Goal: Task Accomplishment & Management: Use online tool/utility

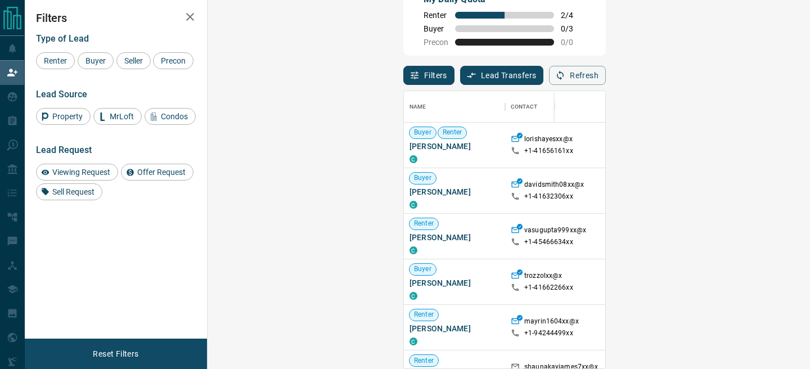
scroll to position [28, 0]
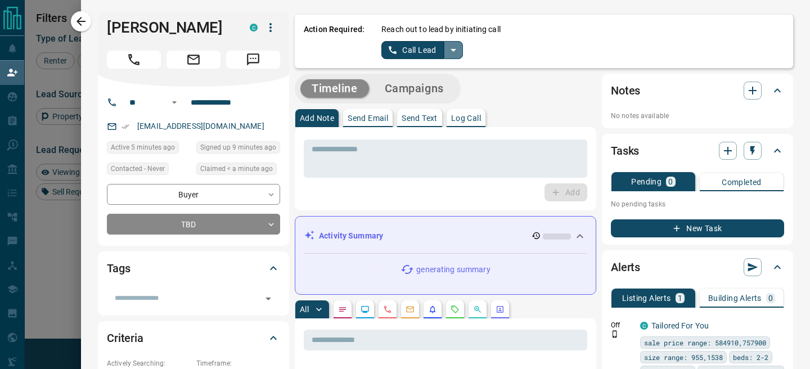
click at [454, 52] on icon "split button" at bounding box center [452, 49] width 13 height 13
click at [422, 88] on li "Log Manual Call" at bounding box center [421, 88] width 69 height 17
click at [395, 55] on button "Log Manual Call" at bounding box center [418, 50] width 74 height 18
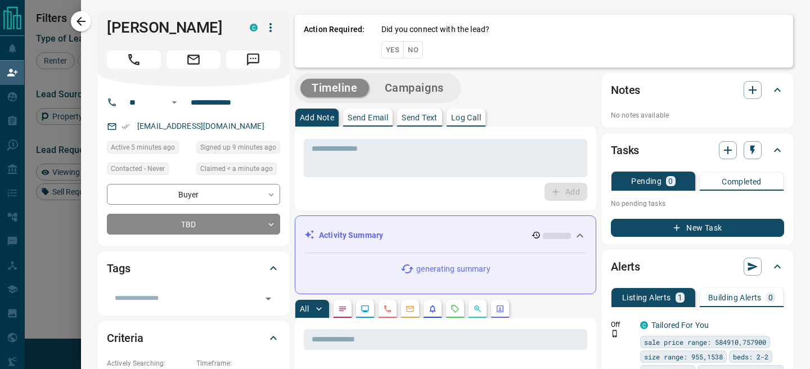
click at [395, 55] on button "Yes" at bounding box center [392, 49] width 22 height 17
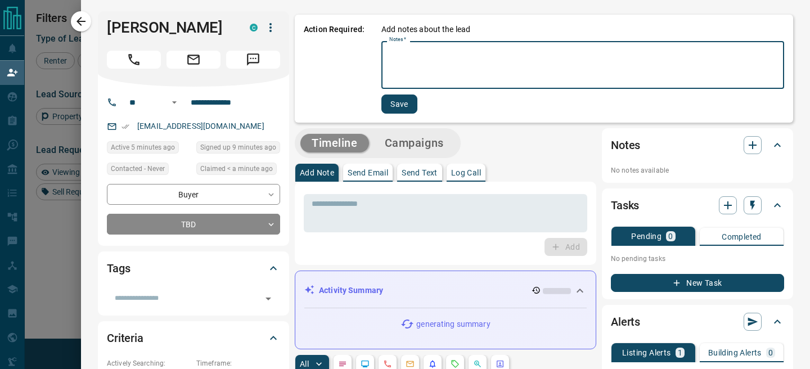
click at [396, 58] on textarea "Notes   *" at bounding box center [582, 65] width 387 height 38
type textarea "**"
click at [399, 104] on button "Save" at bounding box center [398, 103] width 36 height 19
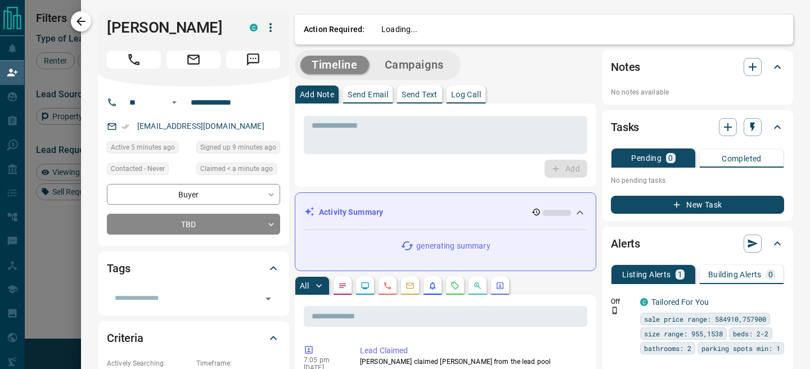
click at [87, 23] on icon "button" at bounding box center [80, 21] width 13 height 13
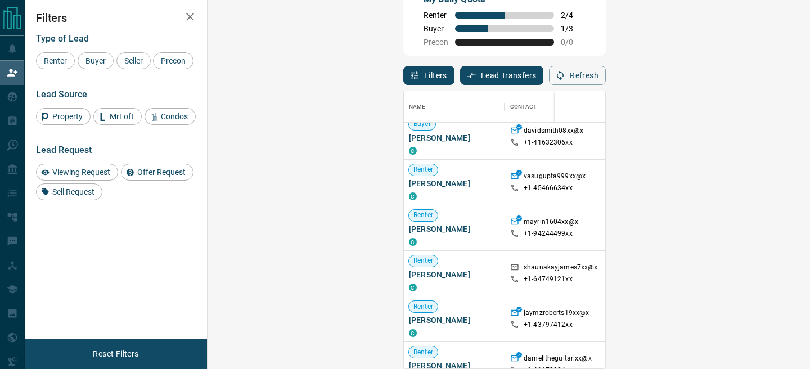
scroll to position [55, 1]
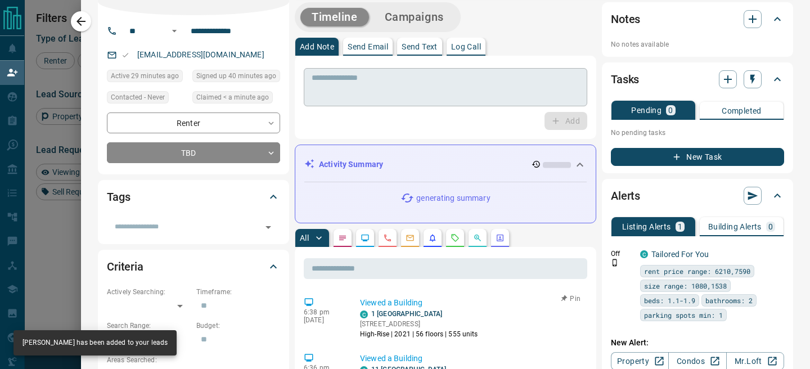
scroll to position [0, 0]
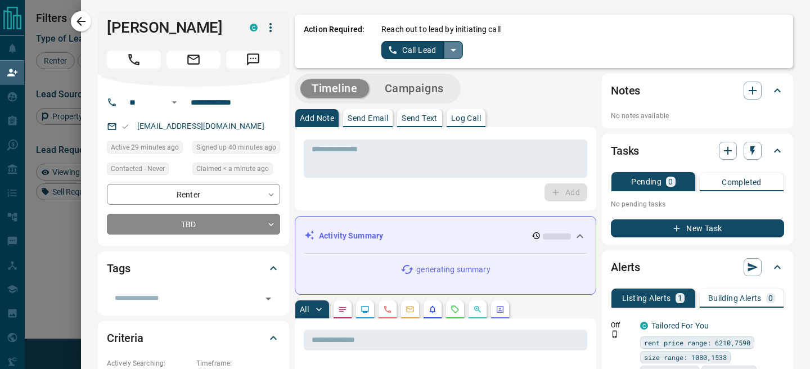
click at [451, 47] on icon "split button" at bounding box center [452, 49] width 13 height 13
click at [398, 89] on li "Log Manual Call" at bounding box center [421, 88] width 69 height 17
click at [392, 55] on button "Log Manual Call" at bounding box center [418, 50] width 74 height 18
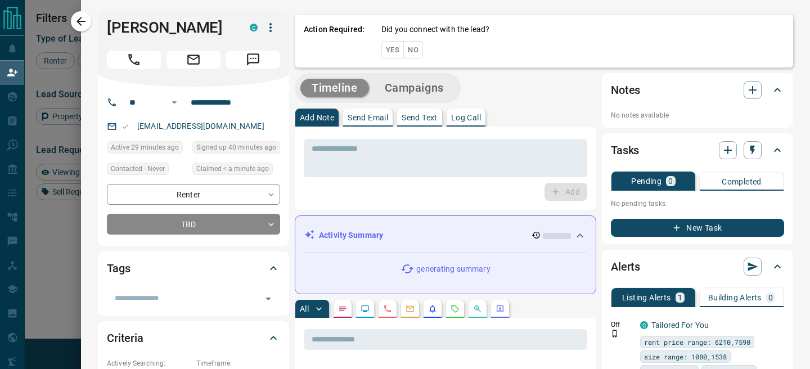
click at [392, 55] on button "Yes" at bounding box center [392, 49] width 22 height 17
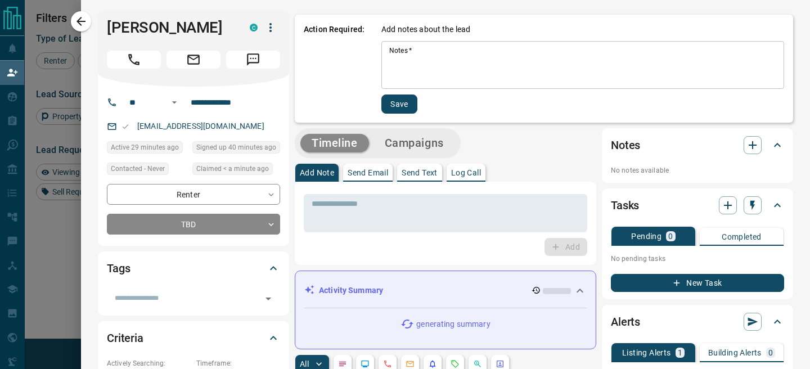
click at [417, 60] on textarea "Notes   *" at bounding box center [582, 65] width 387 height 38
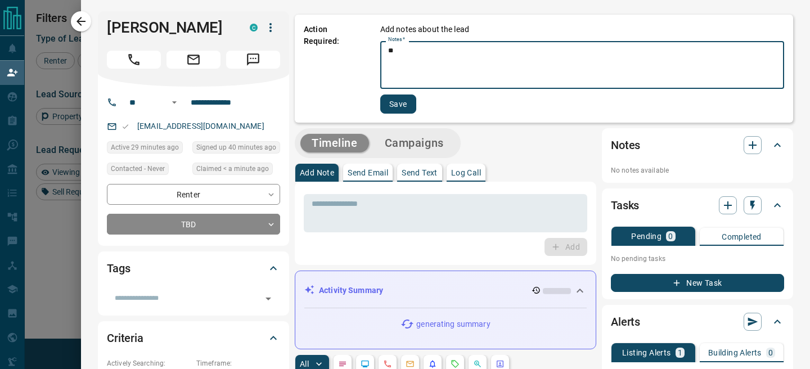
type textarea "**"
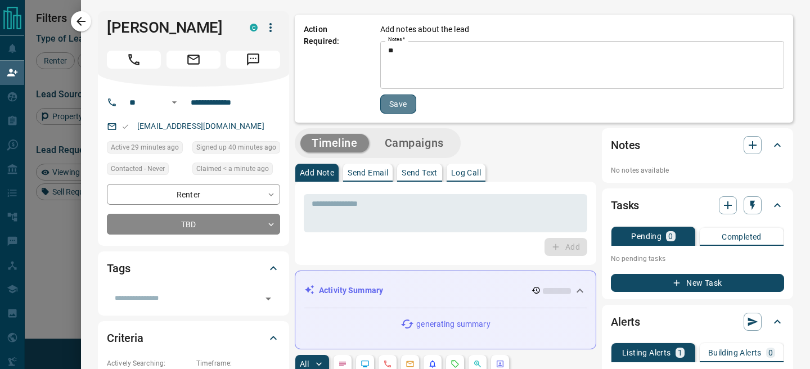
click at [401, 110] on button "Save" at bounding box center [398, 103] width 36 height 19
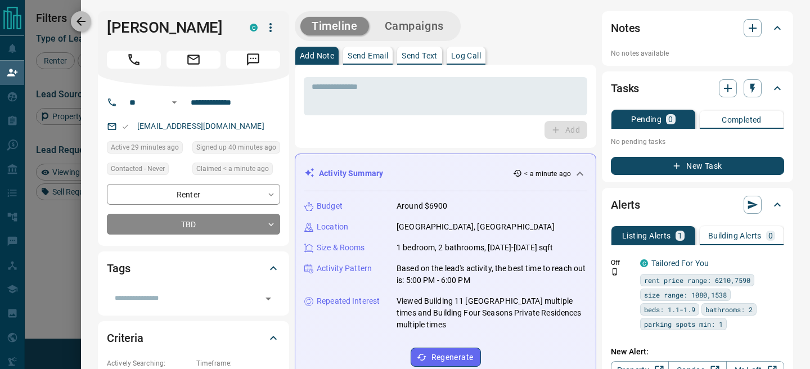
click at [82, 25] on icon "button" at bounding box center [80, 21] width 13 height 13
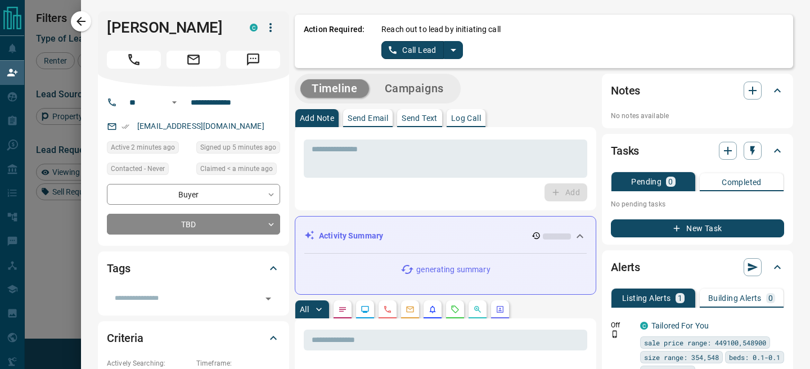
click at [452, 51] on icon "split button" at bounding box center [452, 49] width 13 height 13
click at [410, 88] on li "Log Manual Call" at bounding box center [421, 88] width 69 height 17
click at [393, 46] on button "Log Manual Call" at bounding box center [418, 50] width 74 height 18
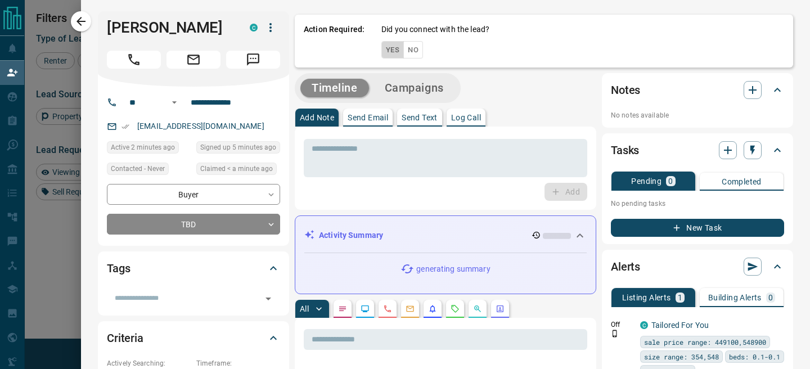
click at [393, 46] on button "Yes" at bounding box center [392, 49] width 22 height 17
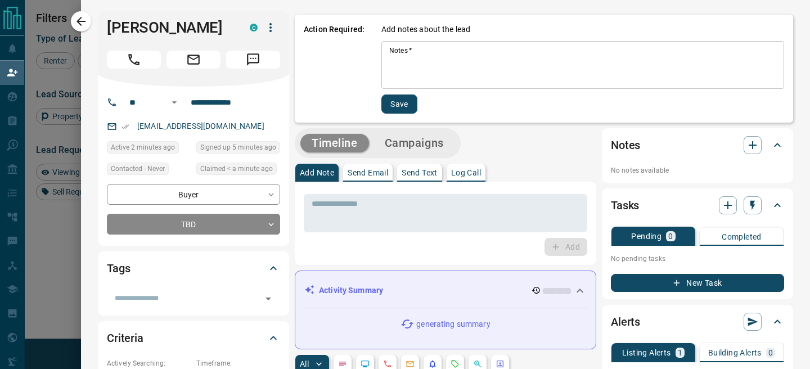
click at [436, 64] on textarea "Notes   *" at bounding box center [582, 65] width 387 height 38
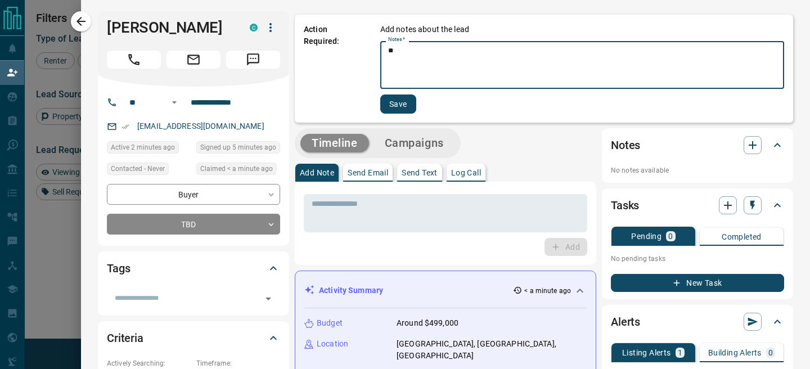
type textarea "**"
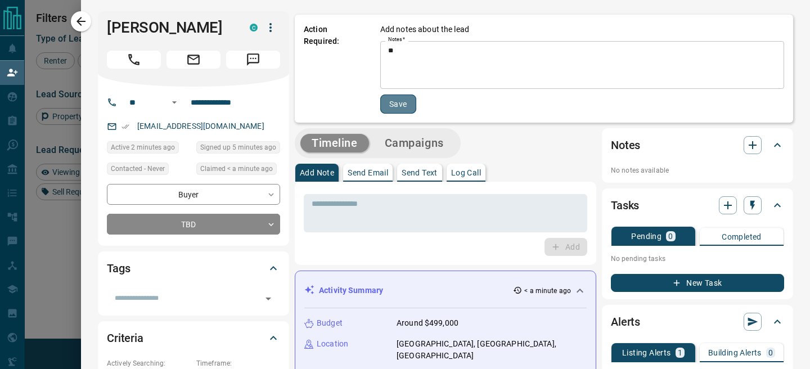
click at [408, 110] on button "Save" at bounding box center [398, 103] width 36 height 19
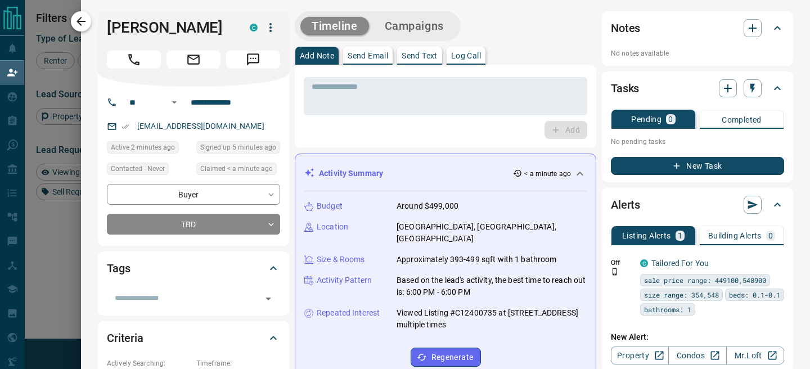
click at [82, 25] on icon "button" at bounding box center [80, 21] width 13 height 13
